Goal: Task Accomplishment & Management: Use online tool/utility

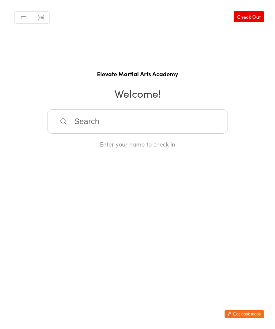
click at [142, 117] on input "search" at bounding box center [137, 121] width 181 height 24
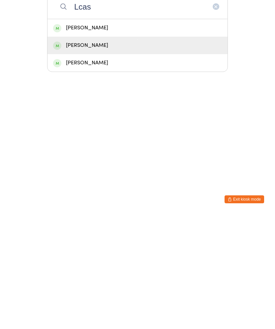
type input "Lcas"
click at [92, 151] on div "[PERSON_NAME]" at bounding box center [137, 159] width 180 height 17
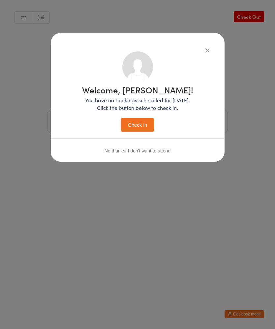
click at [140, 124] on button "Check in" at bounding box center [137, 125] width 33 height 14
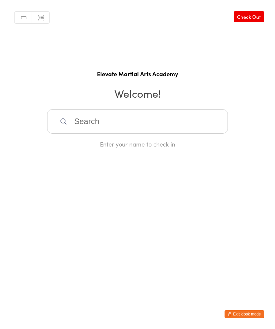
click at [83, 123] on input "search" at bounding box center [137, 121] width 181 height 24
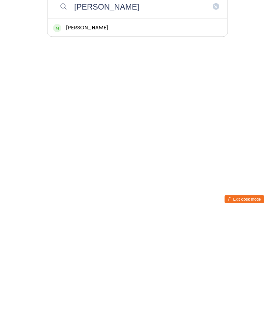
type input "[PERSON_NAME]"
click at [93, 138] on div "[PERSON_NAME]" at bounding box center [137, 142] width 169 height 9
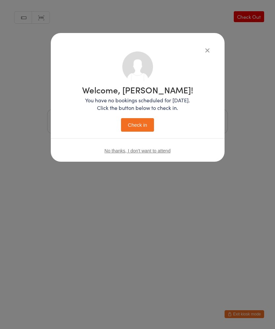
click at [142, 121] on button "Check in" at bounding box center [137, 125] width 33 height 14
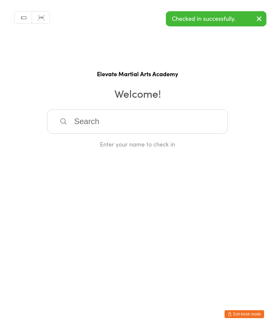
click at [95, 134] on input "search" at bounding box center [137, 121] width 181 height 24
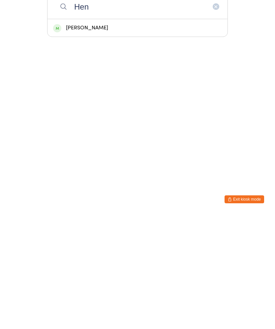
type input "Hen"
click at [95, 138] on div "[PERSON_NAME]" at bounding box center [137, 142] width 169 height 9
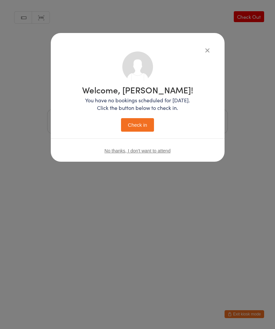
click at [136, 122] on button "Check in" at bounding box center [137, 125] width 33 height 14
